Goal: Task Accomplishment & Management: Manage account settings

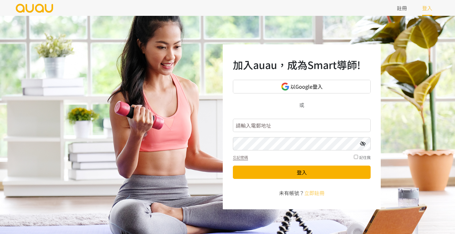
type input "[EMAIL_ADDRESS][DOMAIN_NAME]"
click at [302, 172] on button "登入" at bounding box center [302, 171] width 138 height 13
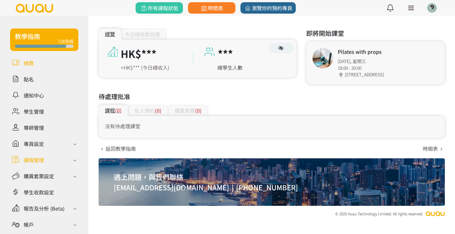
click at [37, 157] on div "課程管理" at bounding box center [34, 160] width 20 height 8
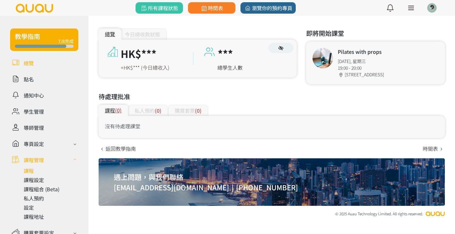
click at [33, 169] on link at bounding box center [51, 171] width 55 height 8
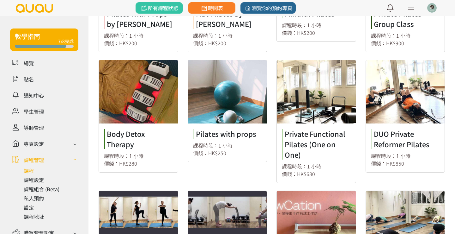
scroll to position [241, 0]
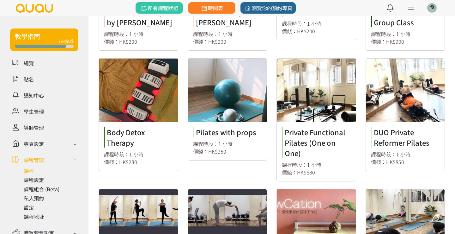
click at [399, 79] on link at bounding box center [405, 114] width 79 height 112
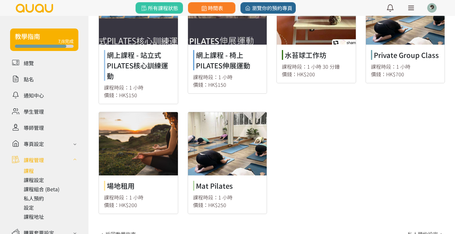
scroll to position [448, 0]
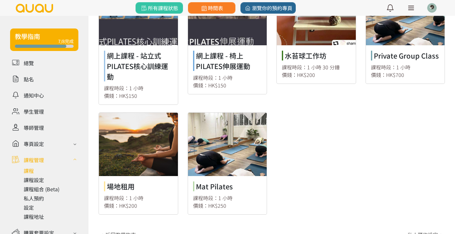
click at [131, 171] on link at bounding box center [138, 164] width 79 height 102
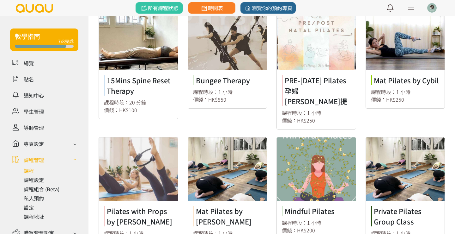
scroll to position [12, 0]
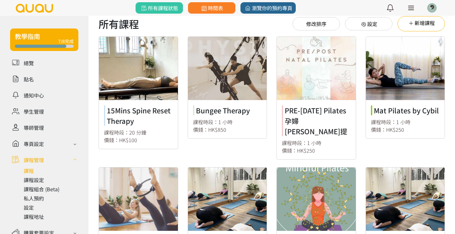
click at [286, 111] on link at bounding box center [316, 98] width 79 height 122
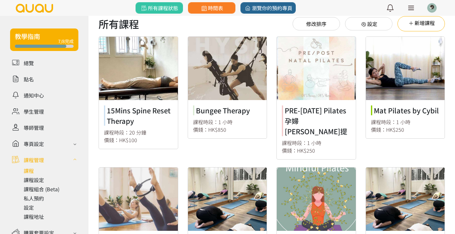
click at [218, 108] on link at bounding box center [227, 88] width 79 height 102
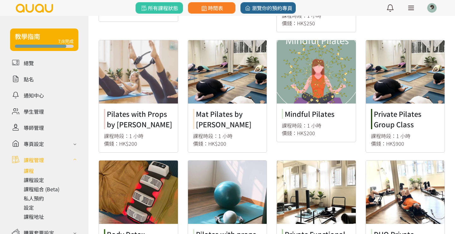
scroll to position [140, 0]
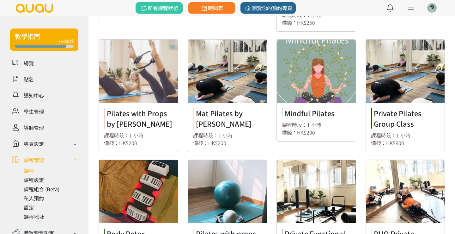
click at [396, 61] on link at bounding box center [405, 96] width 79 height 112
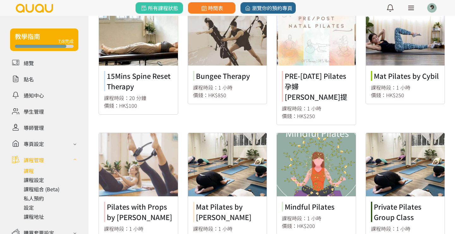
scroll to position [46, 0]
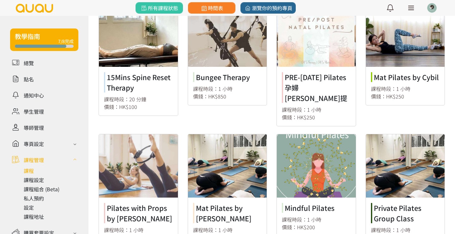
click at [135, 46] on link at bounding box center [138, 59] width 79 height 112
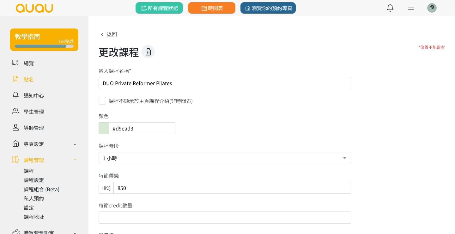
drag, startPoint x: 176, startPoint y: 83, endPoint x: 75, endPoint y: 83, distance: 100.9
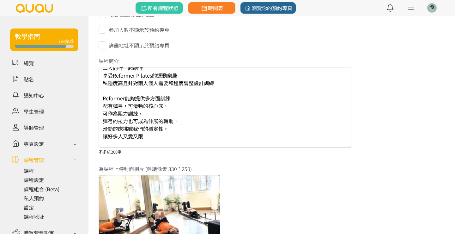
scroll to position [38, 0]
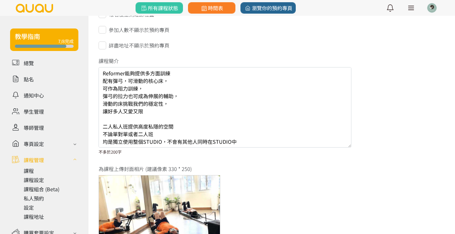
drag, startPoint x: 104, startPoint y: 70, endPoint x: 183, endPoint y: 165, distance: 124.0
click at [183, 165] on form "輸入課程名稱* DUO Private Reformer Pilates 課程不顯示於主頁課程介紹(非時間表) 顏色 #d9ead3 課程時段 20 分鐘 半…" at bounding box center [225, 47] width 253 height 685
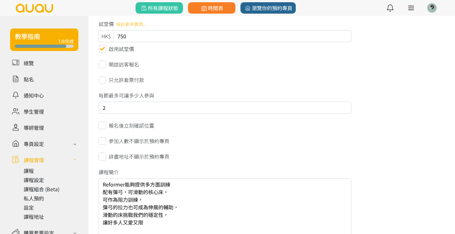
scroll to position [252, 0]
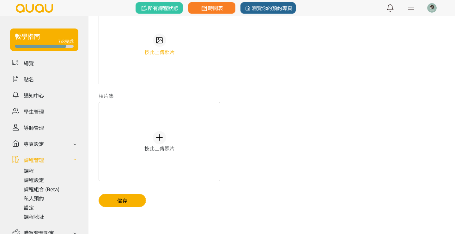
scroll to position [532, 0]
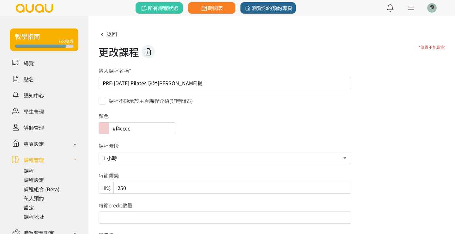
click at [145, 80] on input "PRE-NATAL Pilates 孕婦普拉提" at bounding box center [225, 83] width 253 height 12
drag, startPoint x: 146, startPoint y: 84, endPoint x: 97, endPoint y: 84, distance: 49.6
click at [97, 84] on div "PRE-NATAL Pilates 孕婦普拉提" at bounding box center [225, 83] width 262 height 12
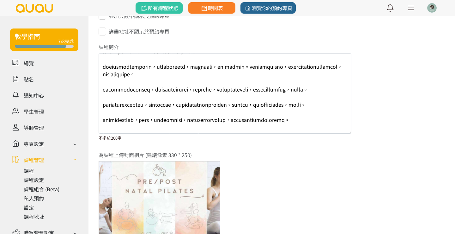
scroll to position [46, 0]
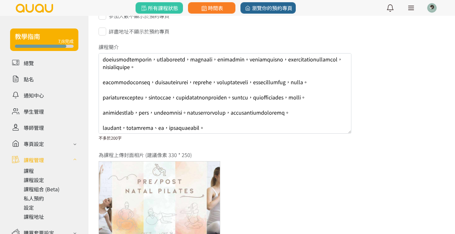
drag, startPoint x: 104, startPoint y: 59, endPoint x: 305, endPoint y: 148, distance: 219.6
click at [305, 148] on form "輸入課程名稱* PRE-NATAL Pilates 孕婦普拉提 課程不顯示於主頁課程介紹(非時間表) 顏色 #f4cccc 課程時段 20 分鐘 半小時 40…" at bounding box center [225, 33] width 253 height 685
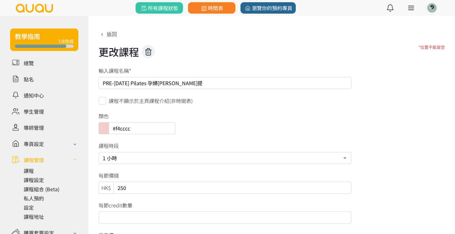
scroll to position [0, 0]
drag, startPoint x: 150, startPoint y: 81, endPoint x: 91, endPoint y: 80, distance: 58.8
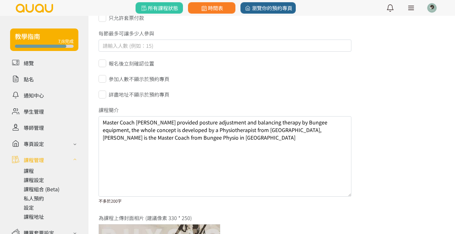
scroll to position [322, 0]
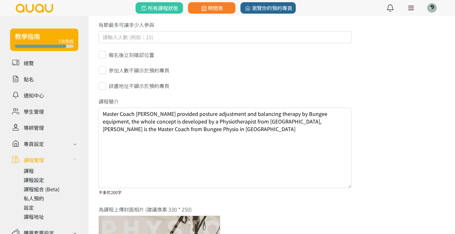
drag, startPoint x: 184, startPoint y: 132, endPoint x: 98, endPoint y: 111, distance: 88.4
click at [98, 111] on div "Master Coach [PERSON_NAME] provided posture adjustment and balancing therapy by…" at bounding box center [225, 148] width 262 height 80
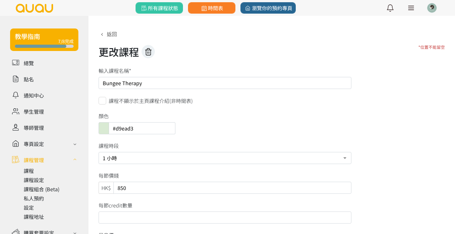
scroll to position [0, 0]
drag, startPoint x: 151, startPoint y: 83, endPoint x: 65, endPoint y: 83, distance: 86.0
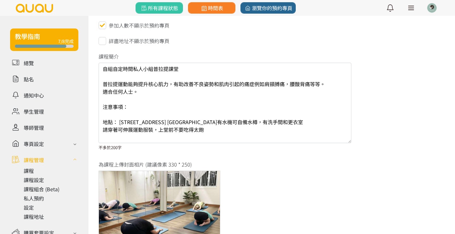
scroll to position [366, 0]
drag, startPoint x: 103, startPoint y: 67, endPoint x: 203, endPoint y: 152, distance: 130.8
click at [203, 152] on form "輸入課程名稱* Private Pilates Group Class 課程不顯示於主頁課程介紹(非時間表) 顏色 #274e13 課程時段 20 分鐘 半小…" at bounding box center [225, 42] width 253 height 685
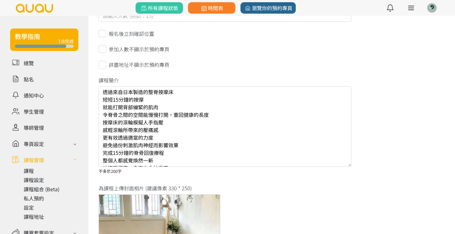
scroll to position [46, 0]
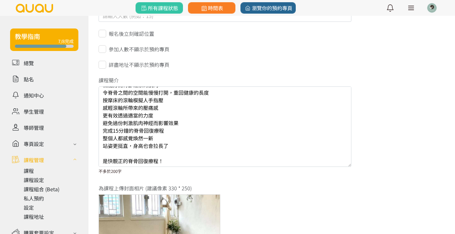
drag, startPoint x: 103, startPoint y: 91, endPoint x: 154, endPoint y: 184, distance: 106.1
click at [154, 184] on form "輸入課程名稱* 15Mins Spine Reset Therapy 課程不顯示於主頁課程介紹(非時間表) 顏色 #cfe2f3 課程時段 20 分鐘 半小時…" at bounding box center [225, 66] width 253 height 685
